Goal: Complete application form

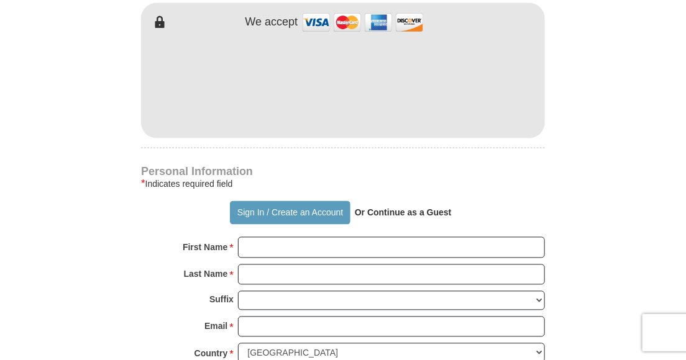
scroll to position [745, 0]
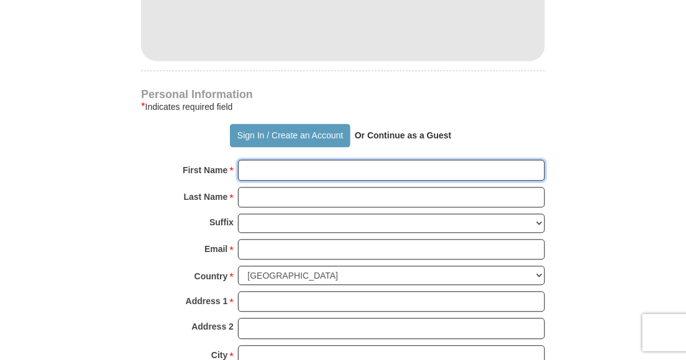
click at [378, 166] on input "First Name *" at bounding box center [391, 170] width 307 height 21
type input "[PERSON_NAME]"
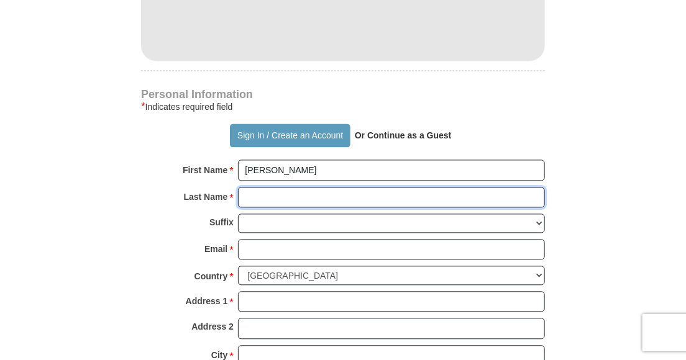
click at [357, 196] on input "Last Name *" at bounding box center [391, 198] width 307 height 21
type input "O'Neil"
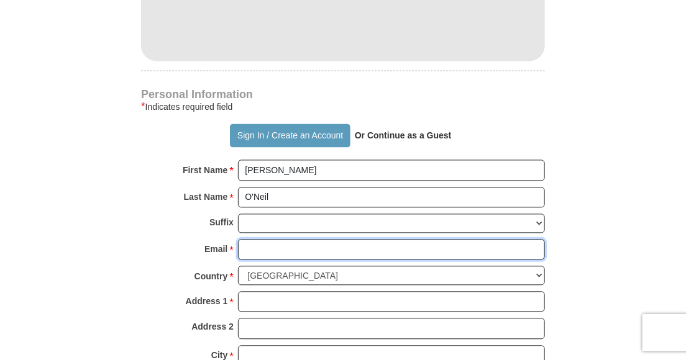
click at [354, 245] on input "Email *" at bounding box center [391, 250] width 307 height 21
type input "[EMAIL_ADDRESS][DOMAIN_NAME]"
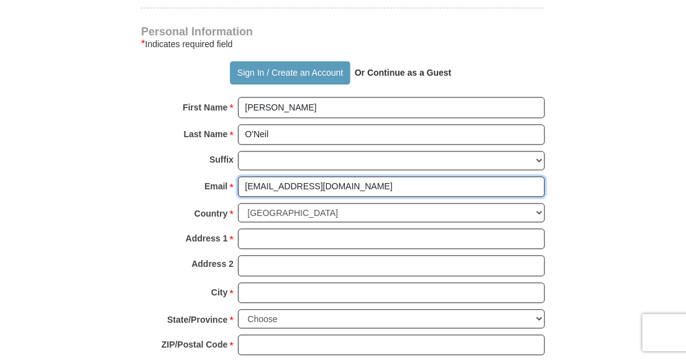
scroll to position [870, 0]
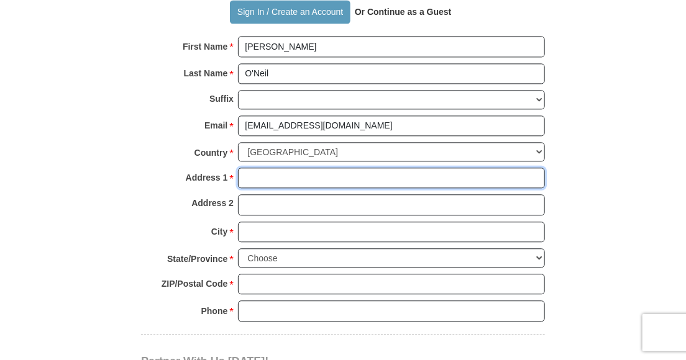
click at [405, 173] on input "Address 1 *" at bounding box center [391, 178] width 307 height 21
type input "[STREET_ADDRESS]"
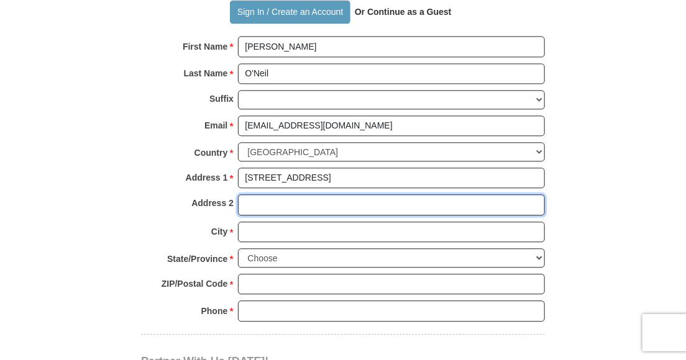
type input "Apt. 4"
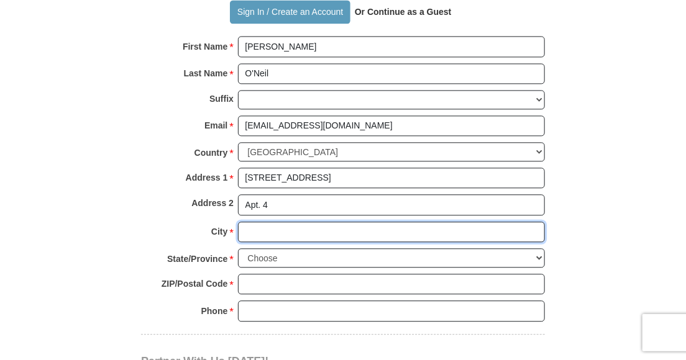
type input "DeSoto"
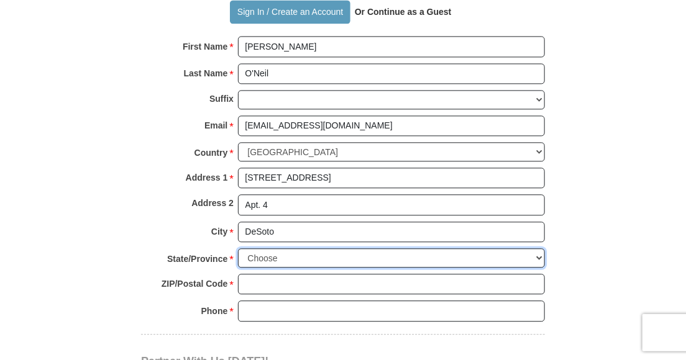
select select "[GEOGRAPHIC_DATA]"
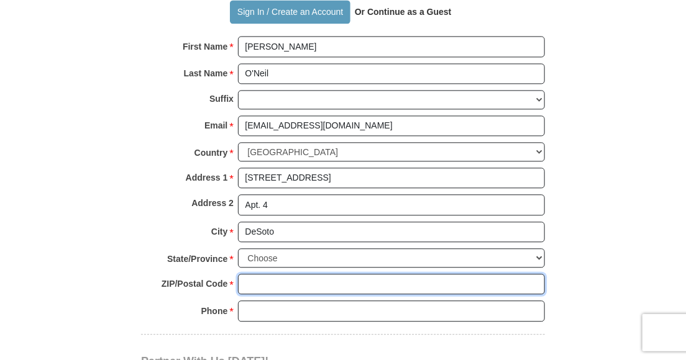
type input "75115"
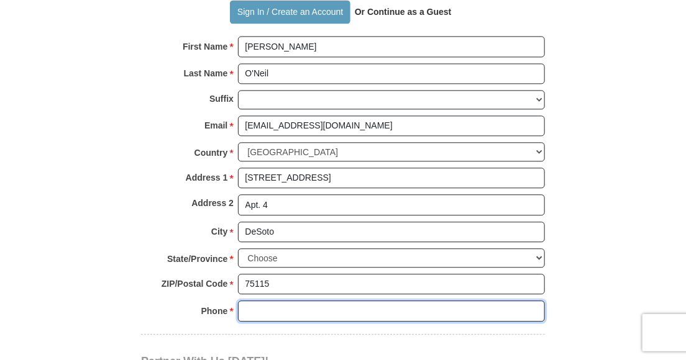
type input "4698677532"
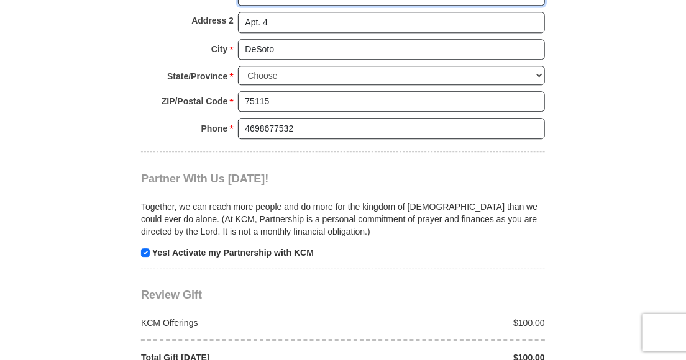
scroll to position [1118, 0]
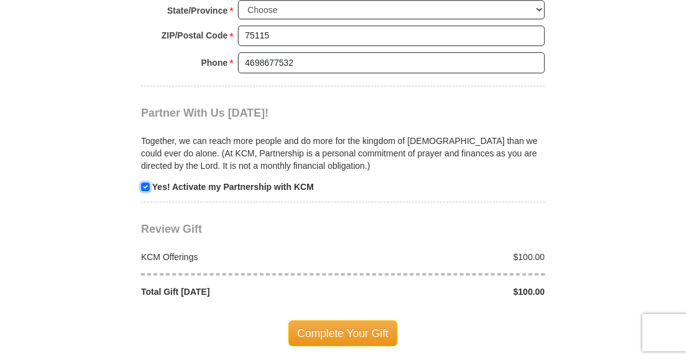
click at [142, 183] on input "checkbox" at bounding box center [145, 187] width 9 height 9
checkbox input "false"
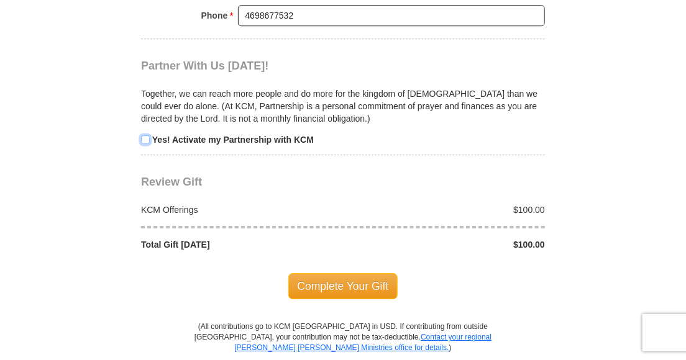
scroll to position [1180, 0]
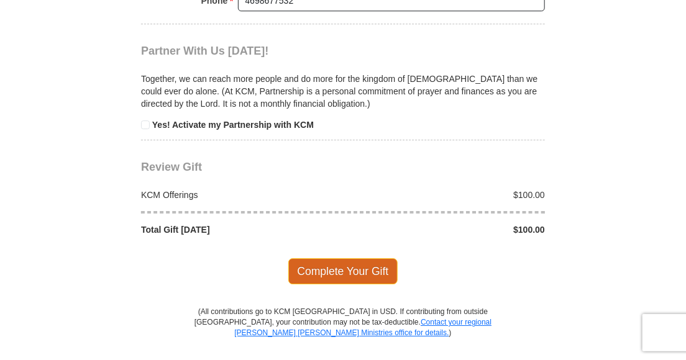
click at [358, 265] on span "Complete Your Gift" at bounding box center [343, 271] width 110 height 26
